Goal: Find specific page/section

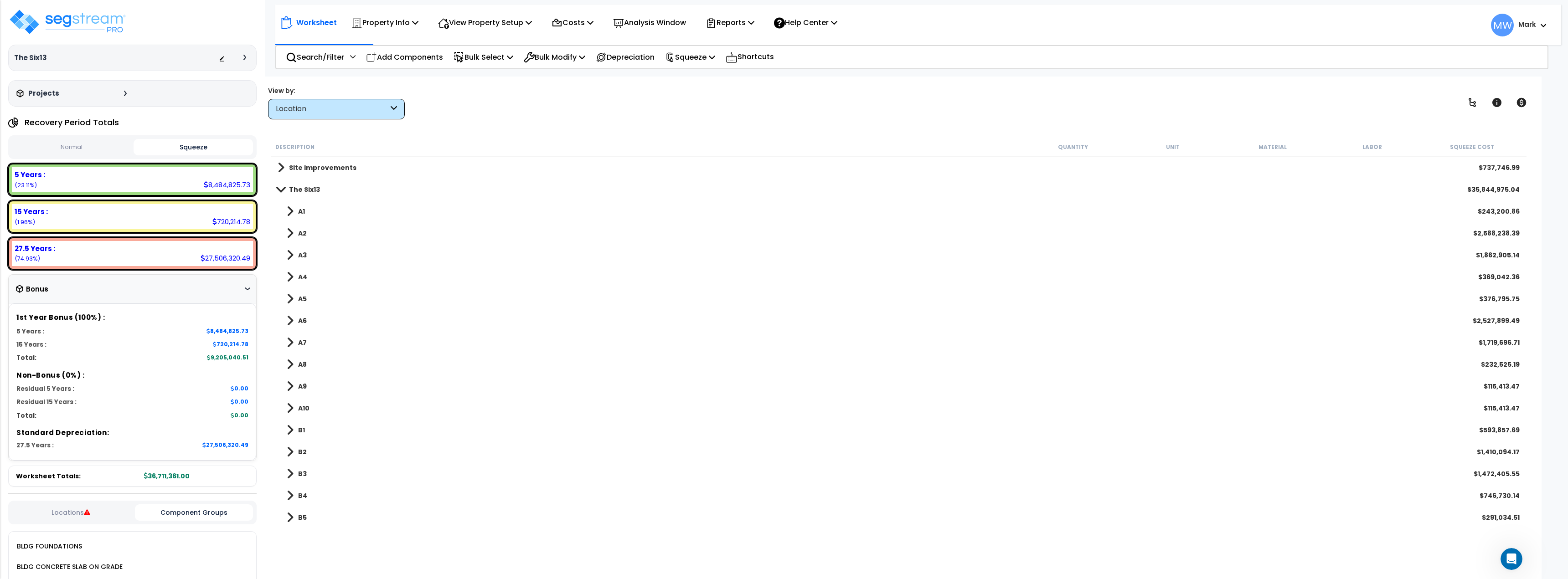
scroll to position [1, 0]
click at [106, 153] on button "Normal" at bounding box center [71, 148] width 119 height 16
click at [169, 147] on button "Squeeze" at bounding box center [193, 148] width 119 height 16
click at [293, 231] on link "A2" at bounding box center [292, 233] width 29 height 13
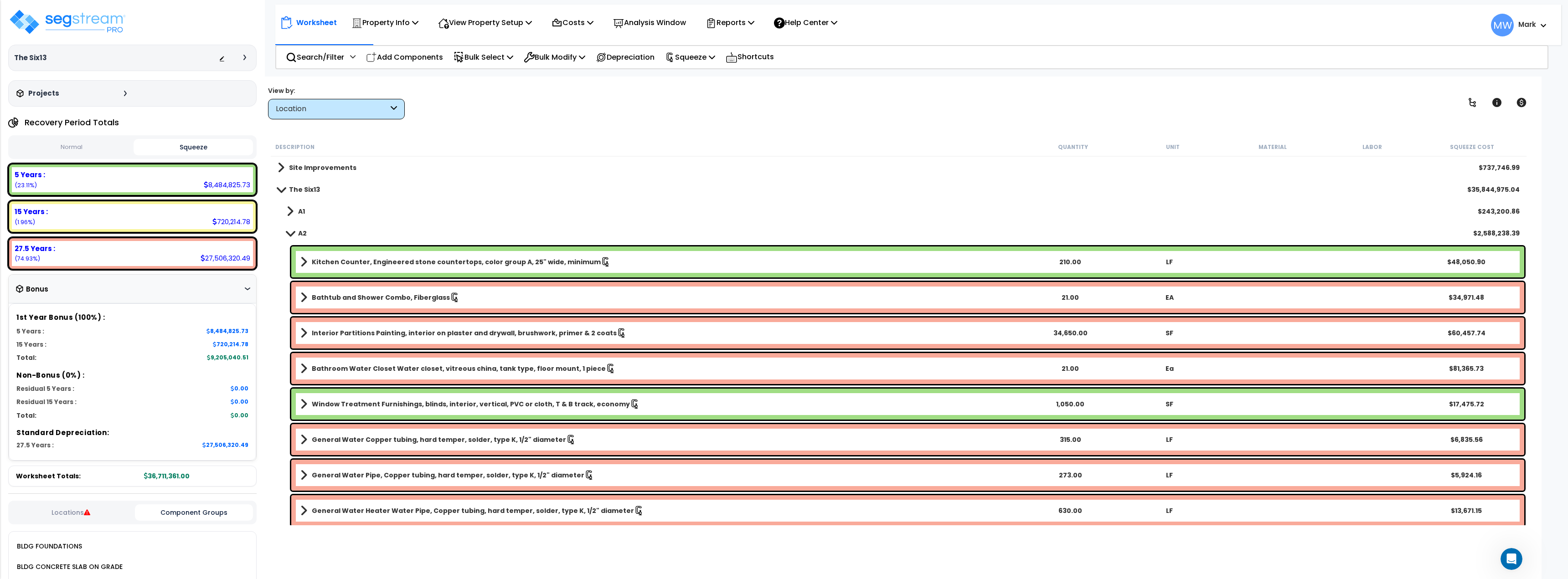
click at [290, 219] on div "A1 $243,200.86" at bounding box center [898, 211] width 1251 height 22
click at [290, 212] on span at bounding box center [290, 212] width 7 height 13
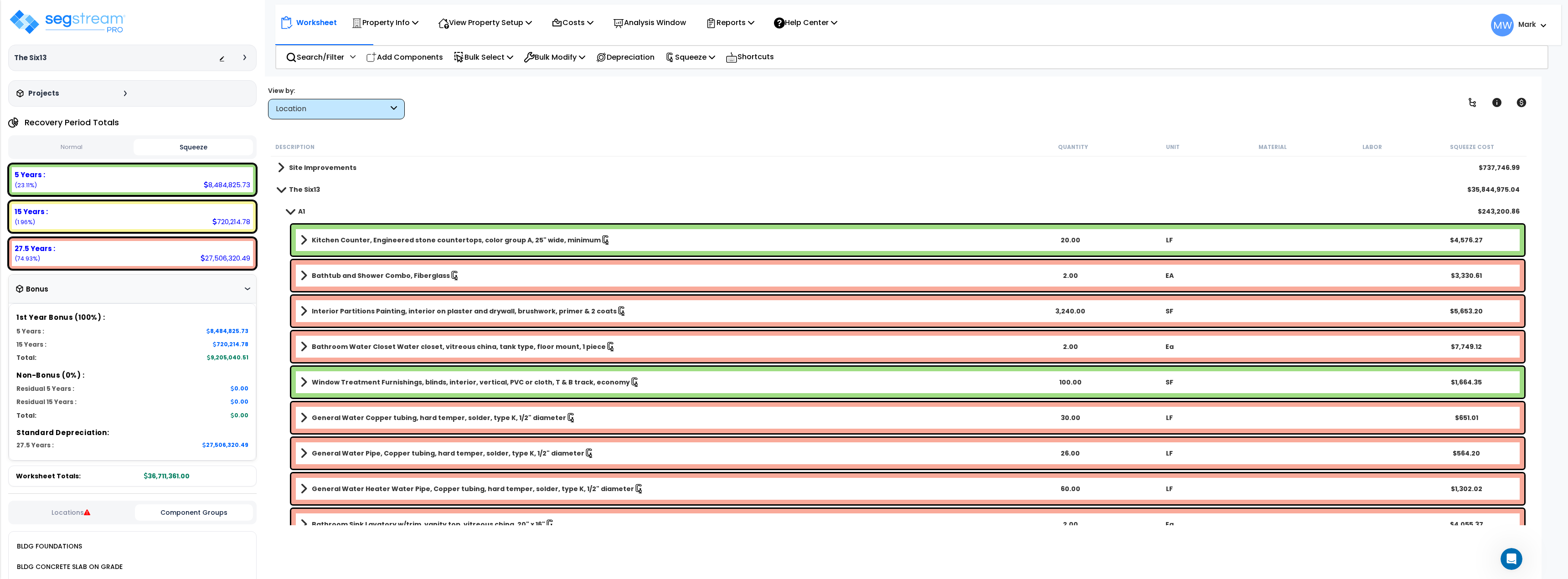
click at [275, 185] on div "The Six13 $35,844,975.04" at bounding box center [898, 189] width 1251 height 22
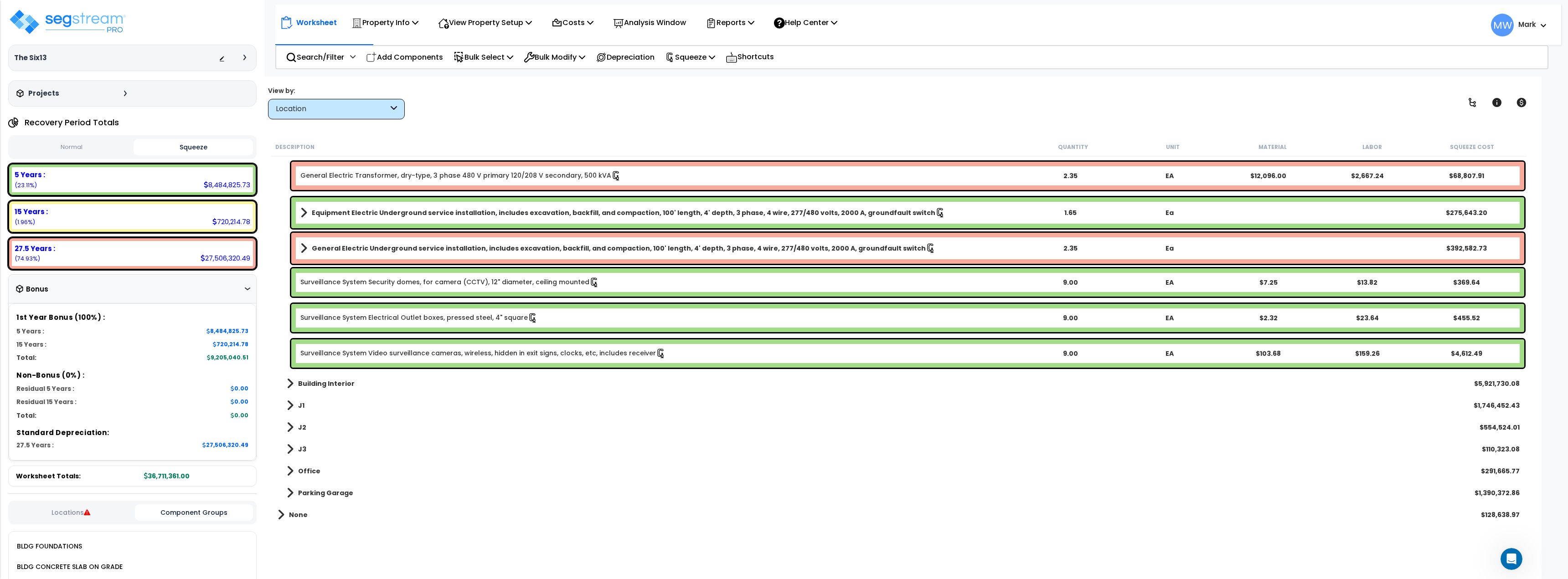
scroll to position [7361, 0]
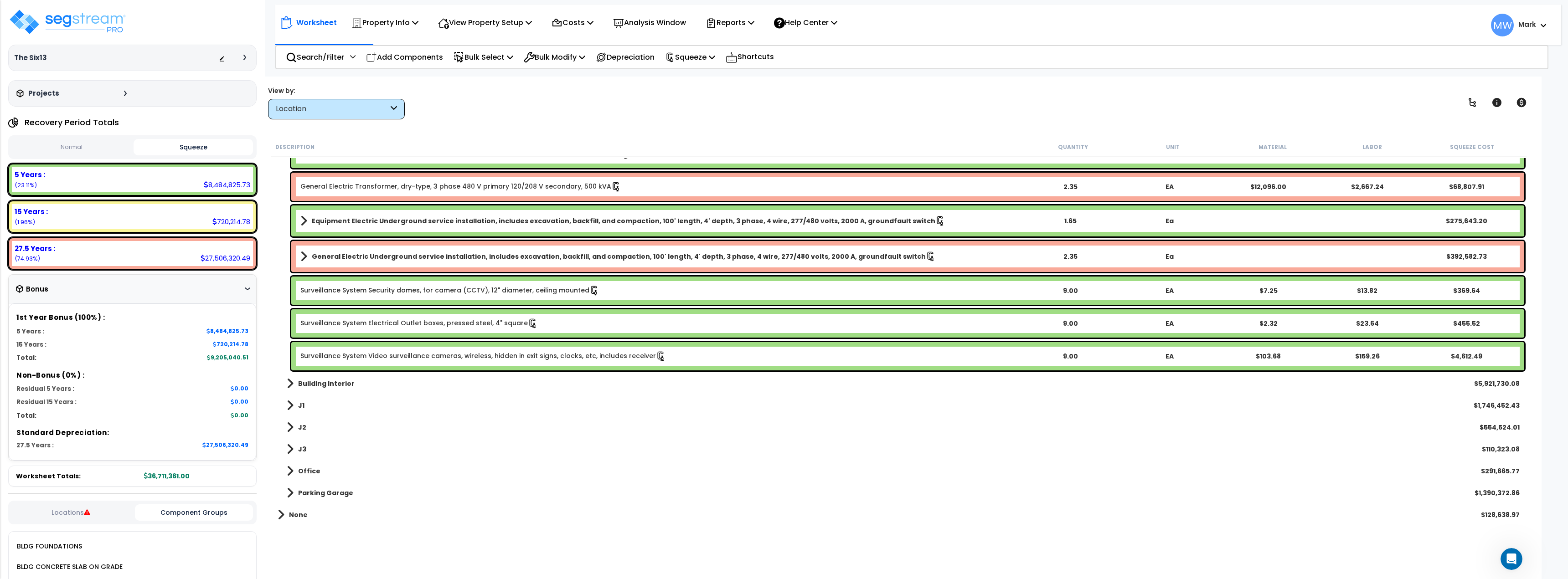
click at [420, 388] on div "Building Interior $5,921,730.08" at bounding box center [898, 383] width 1251 height 22
click at [286, 382] on link "Building Interior" at bounding box center [316, 383] width 77 height 13
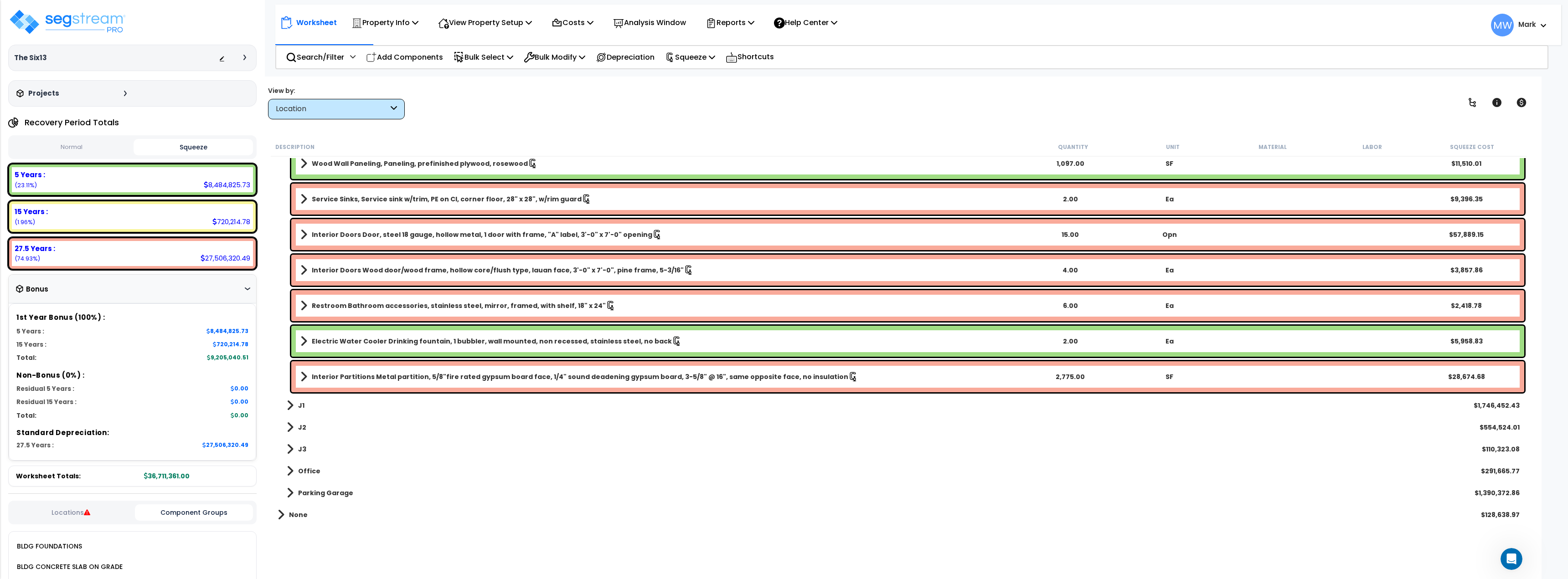
scroll to position [40, 0]
click at [290, 415] on div "J1 $1,746,452.43" at bounding box center [898, 405] width 1251 height 22
click at [287, 400] on span at bounding box center [290, 405] width 7 height 13
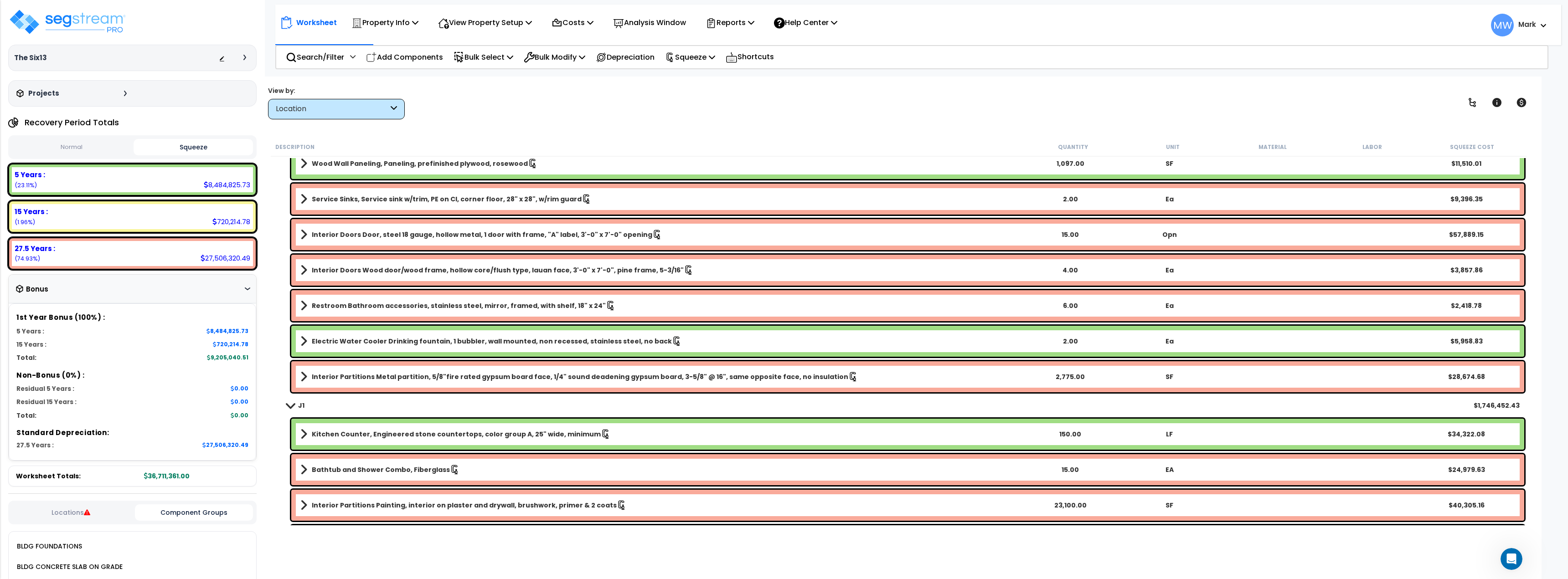
click at [288, 428] on div "Kitchen Counter, Engineered stone countertops, color group A, 25" wide, minimum…" at bounding box center [898, 434] width 1256 height 36
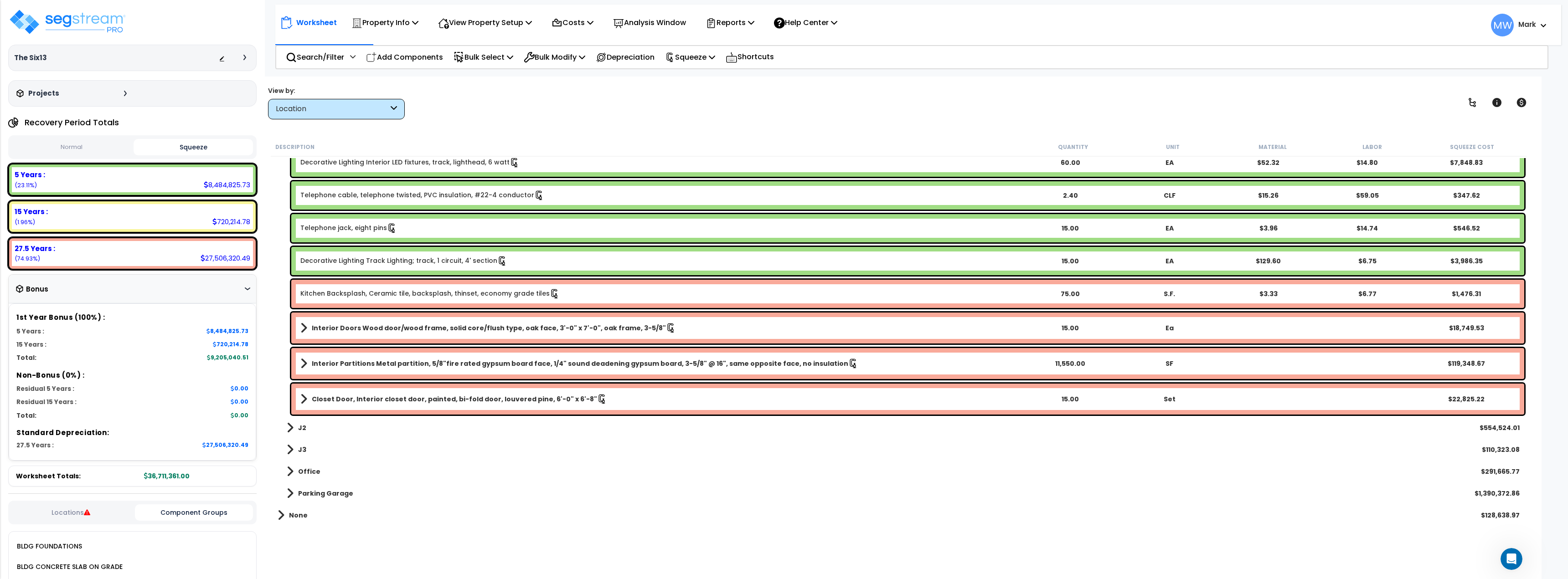
scroll to position [14326, 0]
click at [290, 471] on span at bounding box center [290, 471] width 7 height 13
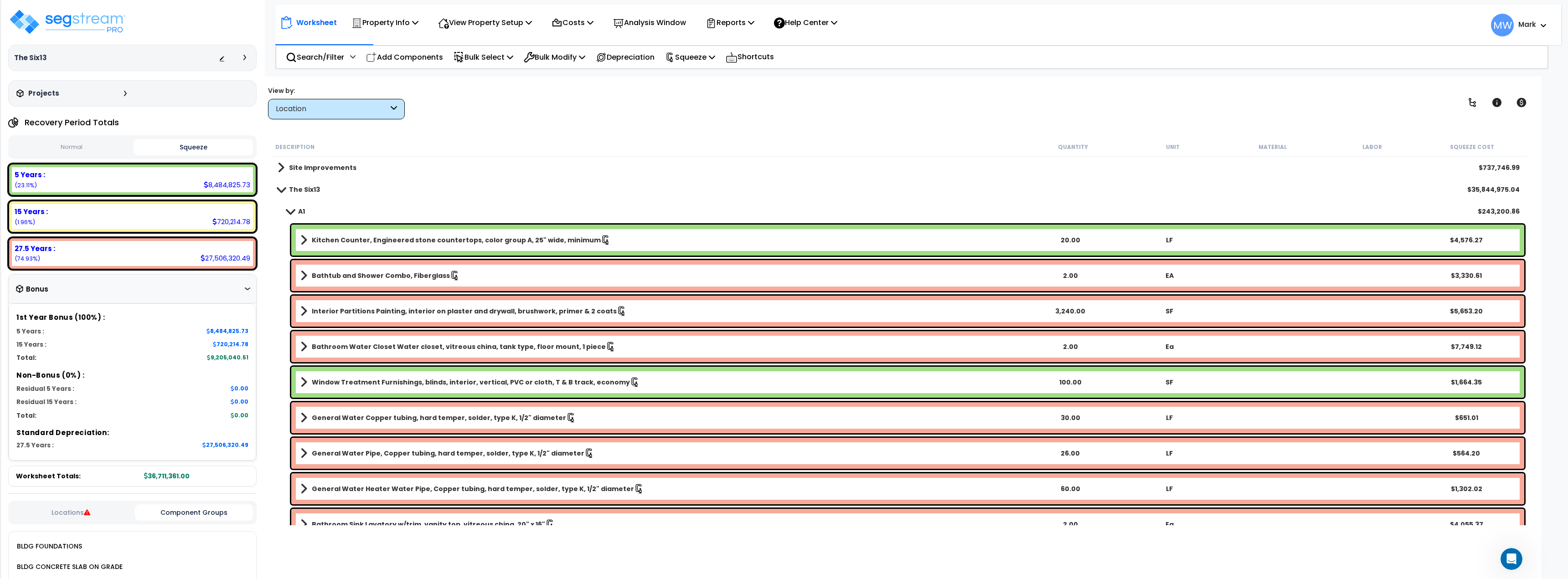
scroll to position [0, 0]
click at [278, 167] on span at bounding box center [280, 168] width 7 height 13
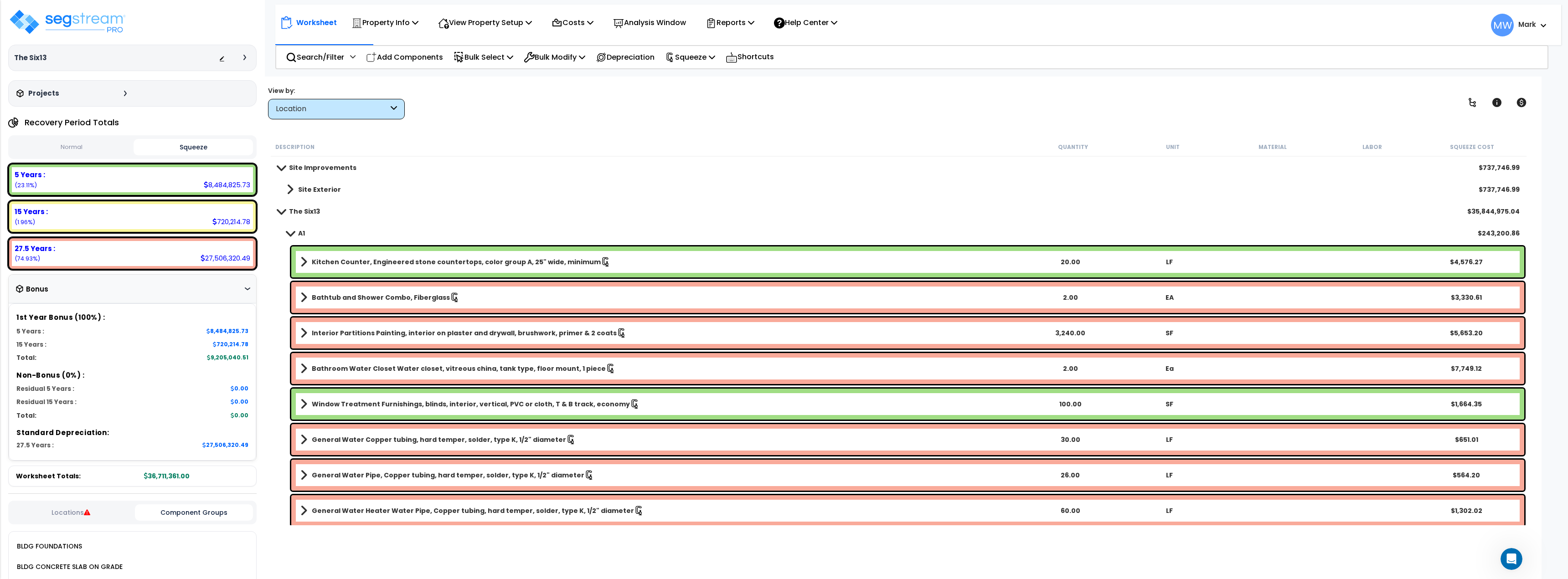
click at [290, 193] on span at bounding box center [290, 190] width 7 height 13
